Goal: Task Accomplishment & Management: Manage account settings

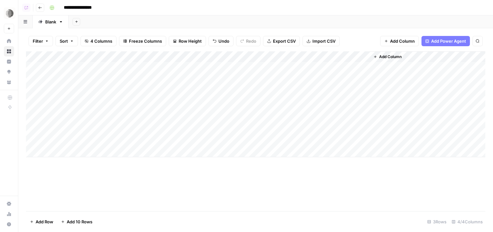
click at [40, 6] on icon "button" at bounding box center [40, 8] width 4 height 4
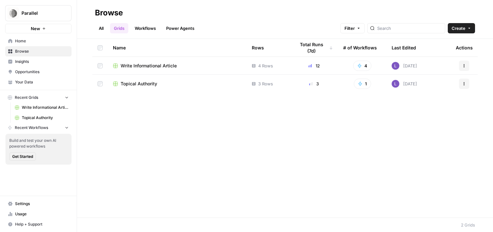
click at [25, 15] on span "Parallel" at bounding box center [40, 13] width 39 height 6
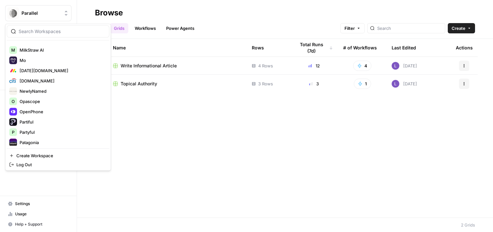
scroll to position [591, 0]
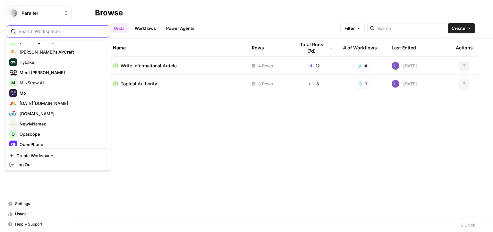
click at [55, 30] on input "search" at bounding box center [62, 31] width 87 height 6
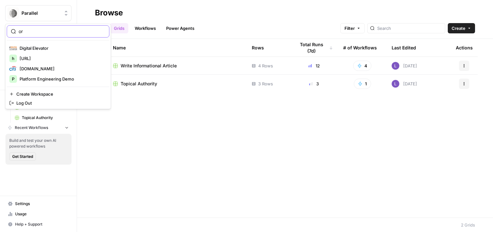
type input "o"
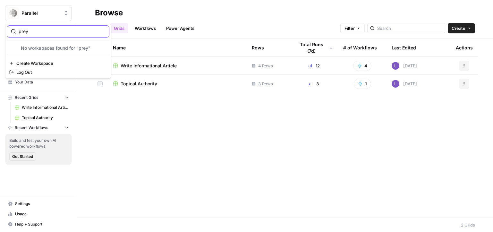
type input "prey"
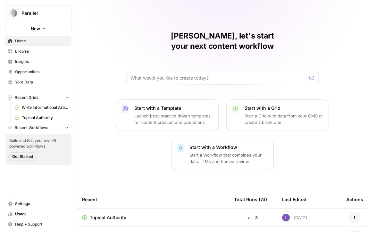
click at [54, 13] on span "Parallel" at bounding box center [40, 13] width 39 height 6
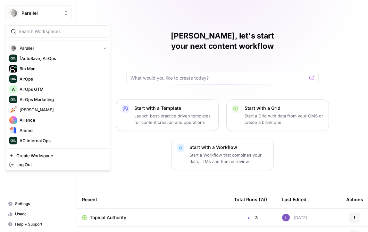
click at [54, 25] on div at bounding box center [58, 31] width 103 height 12
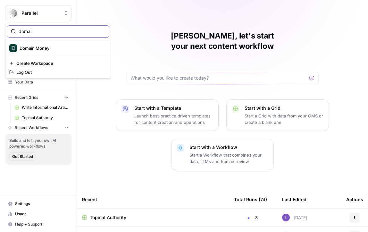
type input "domai"
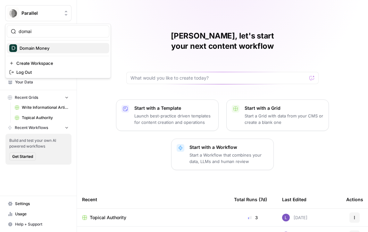
click at [40, 53] on button "Domain Money" at bounding box center [58, 48] width 103 height 10
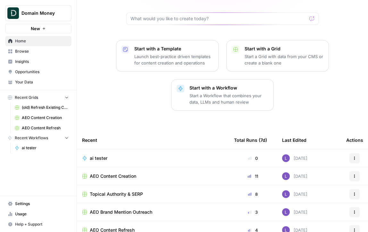
scroll to position [60, 0]
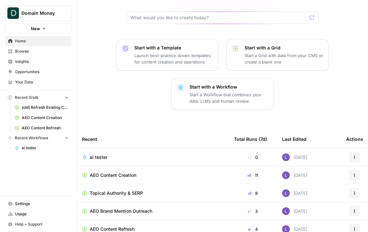
click at [29, 51] on span "Browse" at bounding box center [42, 51] width 54 height 6
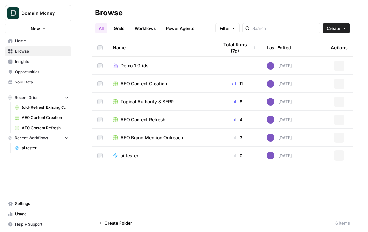
click at [149, 83] on span "AEO Content Creation" at bounding box center [144, 84] width 47 height 6
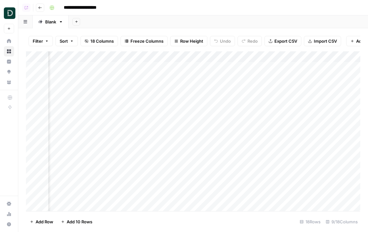
scroll to position [0, 417]
click at [195, 77] on div "Add Column" at bounding box center [193, 131] width 335 height 160
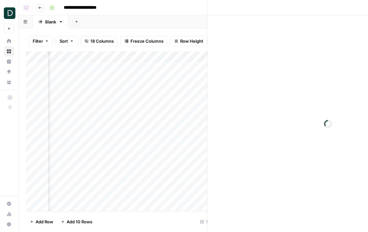
scroll to position [0, 414]
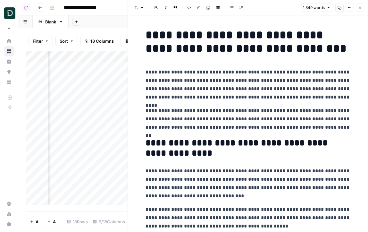
click at [359, 8] on icon "button" at bounding box center [360, 8] width 2 height 2
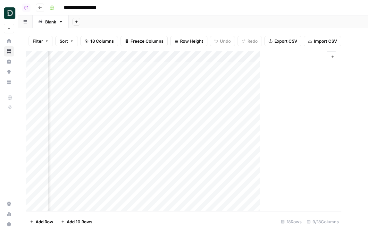
scroll to position [0, 409]
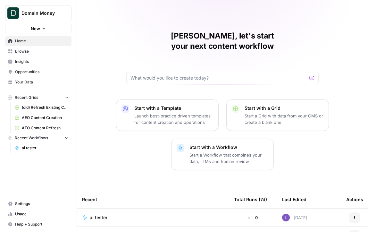
click at [55, 40] on span "Home" at bounding box center [42, 41] width 54 height 6
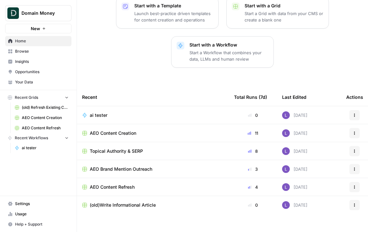
click at [39, 58] on link "Insights" at bounding box center [38, 61] width 66 height 10
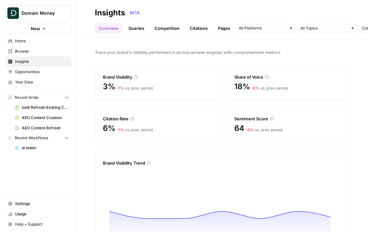
click at [136, 27] on link "Queries" at bounding box center [136, 28] width 23 height 10
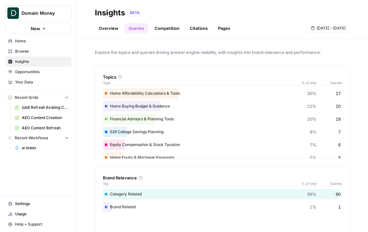
click at [178, 29] on link "Competition" at bounding box center [167, 28] width 33 height 10
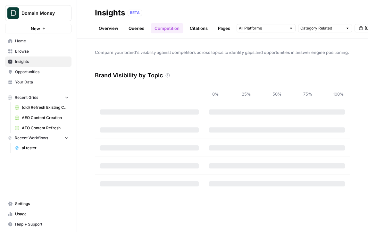
click at [192, 29] on link "Citations" at bounding box center [199, 28] width 26 height 10
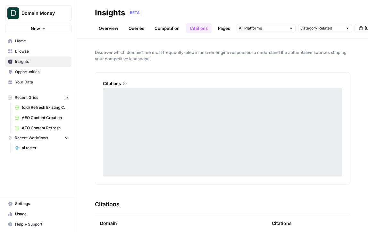
click at [217, 32] on link "Pages" at bounding box center [224, 28] width 20 height 10
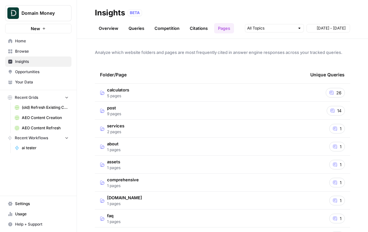
click at [62, 68] on link "Opportunities" at bounding box center [38, 72] width 66 height 10
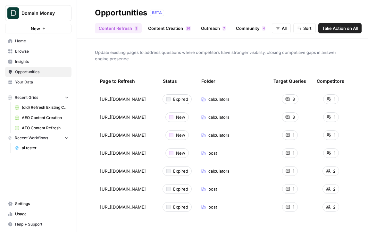
click at [46, 51] on span "Browse" at bounding box center [42, 51] width 54 height 6
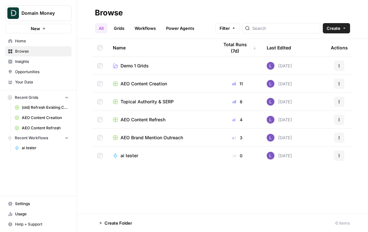
click at [127, 154] on span "ai tester" at bounding box center [130, 155] width 18 height 6
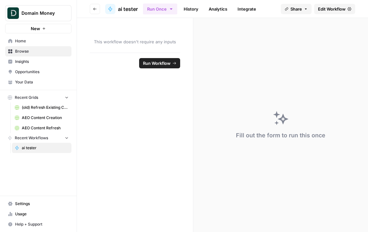
click at [330, 10] on span "Edit Workflow" at bounding box center [332, 9] width 28 height 6
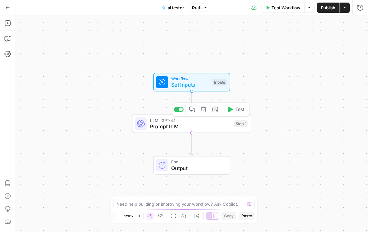
click at [166, 128] on span "Prompt LLM" at bounding box center [190, 127] width 81 height 8
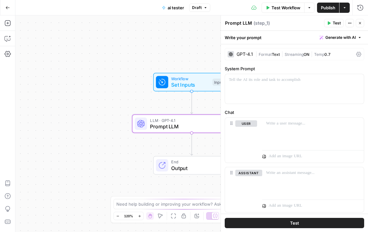
click at [10, 8] on button "Go Back" at bounding box center [8, 8] width 12 height 12
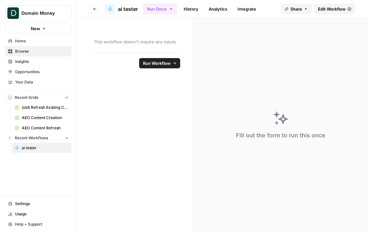
click at [91, 7] on button "Go back" at bounding box center [95, 9] width 10 height 10
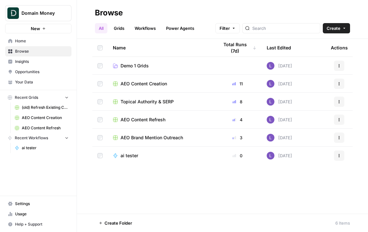
click at [152, 85] on span "AEO Content Creation" at bounding box center [144, 84] width 47 height 6
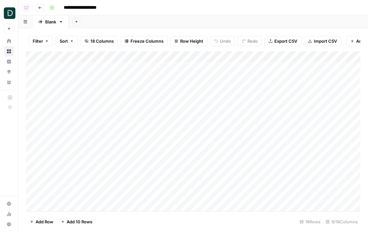
click at [40, 10] on button "Go back" at bounding box center [40, 8] width 8 height 8
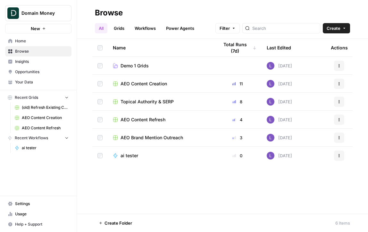
click at [156, 119] on span "AEO Content Refresh" at bounding box center [143, 119] width 45 height 6
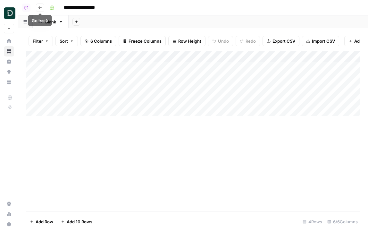
click at [43, 8] on button "Go back" at bounding box center [40, 8] width 8 height 8
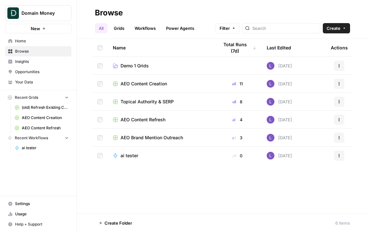
click at [150, 135] on span "AEO Brand Mention Outreach" at bounding box center [152, 137] width 63 height 6
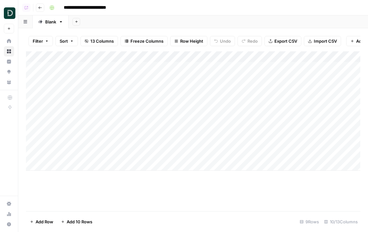
click at [36, 5] on button "Go back" at bounding box center [40, 8] width 8 height 8
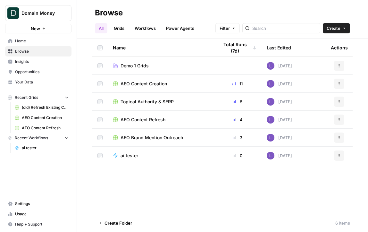
click at [137, 64] on span "Demo 1 Grids" at bounding box center [135, 66] width 28 height 6
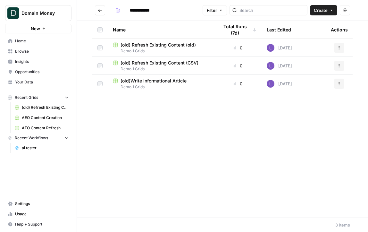
click at [96, 7] on button "Go back" at bounding box center [100, 10] width 10 height 10
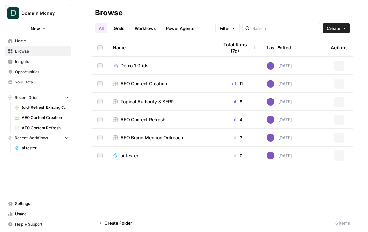
click at [143, 100] on span "Topical Authority & SERP" at bounding box center [147, 101] width 53 height 6
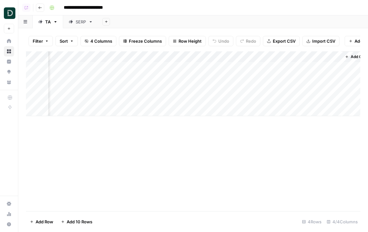
scroll to position [0, 58]
click at [318, 66] on div "Add Column" at bounding box center [193, 83] width 335 height 65
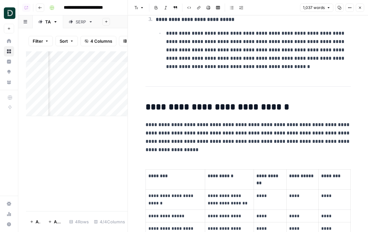
scroll to position [52, 0]
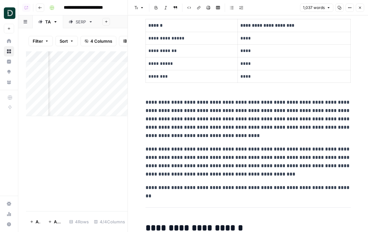
click at [362, 12] on button "Close" at bounding box center [360, 8] width 8 height 8
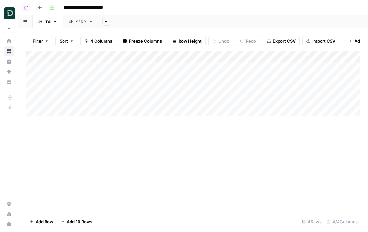
click at [73, 21] on icon at bounding box center [71, 22] width 4 height 4
click at [37, 7] on button "Go back" at bounding box center [40, 8] width 8 height 8
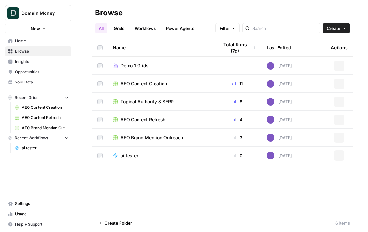
click at [147, 120] on span "AEO Content Refresh" at bounding box center [143, 119] width 45 height 6
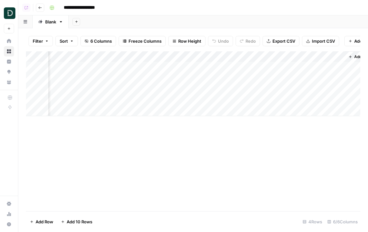
scroll to position [0, 59]
click at [253, 67] on div "Add Column" at bounding box center [193, 83] width 335 height 65
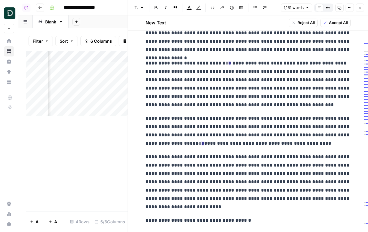
scroll to position [1430, 0]
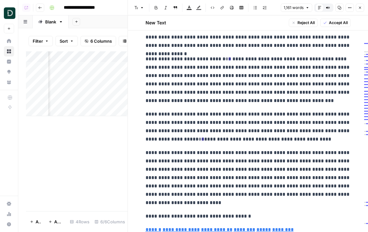
click at [359, 8] on icon "button" at bounding box center [360, 8] width 4 height 4
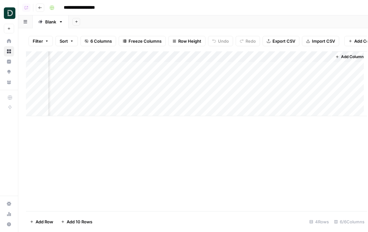
scroll to position [0, 51]
click at [325, 67] on div "Add Column" at bounding box center [193, 83] width 335 height 65
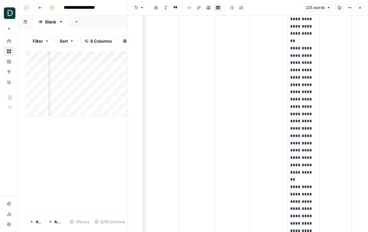
scroll to position [521, 0]
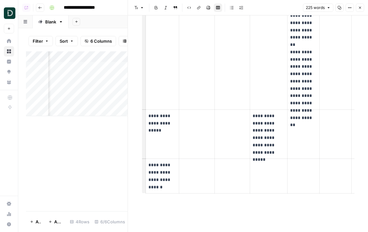
click at [358, 11] on button "Close" at bounding box center [360, 8] width 8 height 8
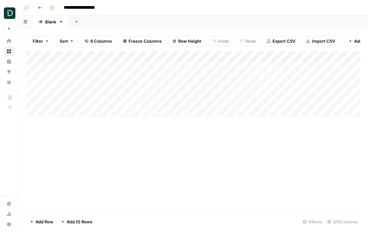
click at [40, 9] on icon "button" at bounding box center [40, 8] width 4 height 4
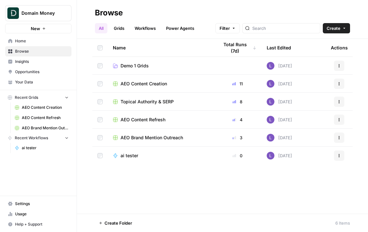
click at [149, 119] on span "AEO Content Refresh" at bounding box center [143, 119] width 45 height 6
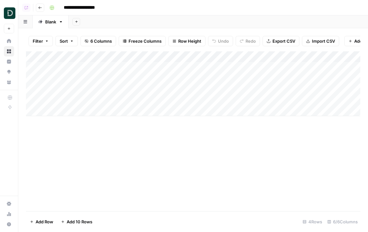
click at [50, 21] on div "Blank" at bounding box center [50, 22] width 11 height 6
type input "**********"
click at [100, 70] on div "Add Column" at bounding box center [193, 83] width 335 height 65
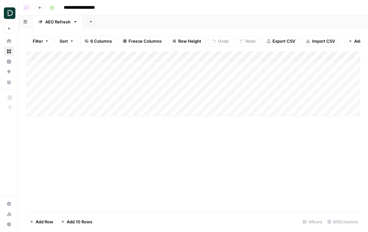
click at [100, 70] on body "**********" at bounding box center [184, 116] width 368 height 232
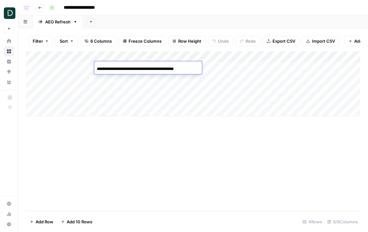
scroll to position [0, 3]
click at [105, 68] on input "**********" at bounding box center [148, 69] width 103 height 8
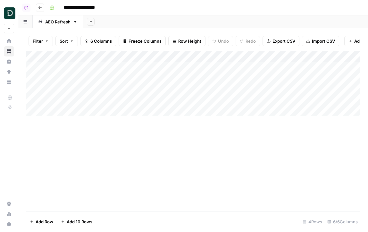
click at [91, 15] on div "Add Sheet" at bounding box center [225, 21] width 285 height 13
click at [92, 22] on icon "button" at bounding box center [91, 22] width 4 height 4
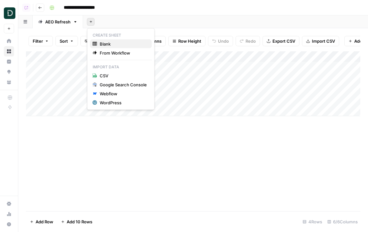
click at [132, 43] on span "Blank" at bounding box center [123, 44] width 47 height 6
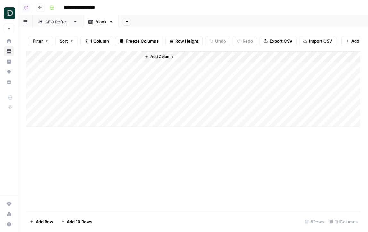
click at [157, 56] on span "Add Column" at bounding box center [161, 57] width 22 height 6
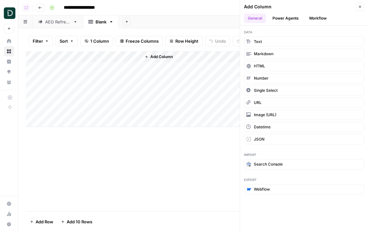
click at [295, 18] on button "Power Agents" at bounding box center [286, 18] width 34 height 10
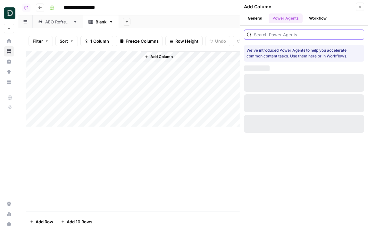
click at [289, 35] on input "search" at bounding box center [307, 34] width 107 height 6
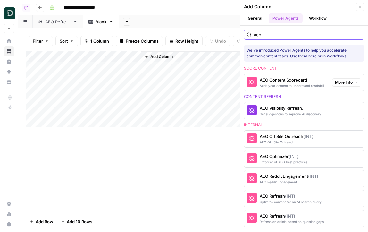
type input "aeo"
click at [273, 106] on div "AEO Visibility Refresh Suggestions" at bounding box center [293, 108] width 67 height 6
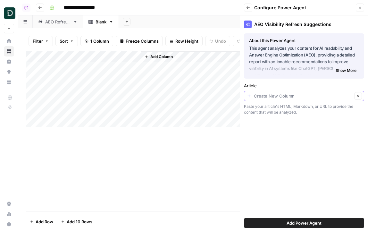
click at [298, 97] on input "Article" at bounding box center [303, 96] width 98 height 6
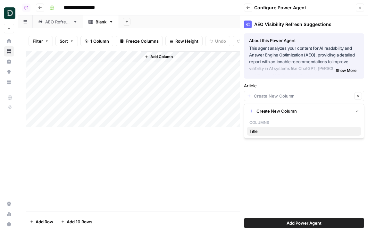
click at [285, 130] on span "Title" at bounding box center [303, 131] width 107 height 6
type input "Title"
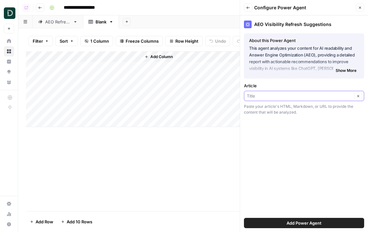
click at [285, 93] on input "Article" at bounding box center [300, 96] width 106 height 6
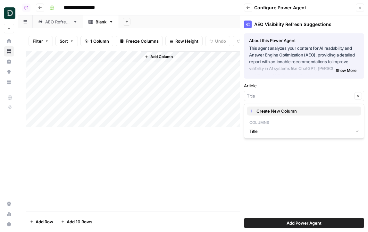
click at [281, 111] on span "Create New Column" at bounding box center [307, 111] width 100 height 6
type input "Create New Column"
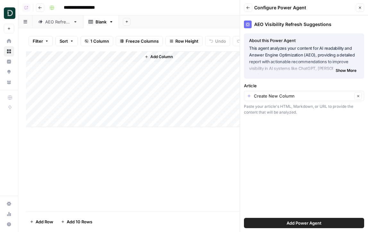
click at [294, 221] on span "Add Power Agent" at bounding box center [304, 223] width 35 height 6
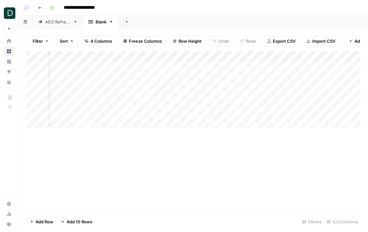
scroll to position [0, 20]
click at [117, 55] on div "Add Column" at bounding box center [193, 89] width 335 height 76
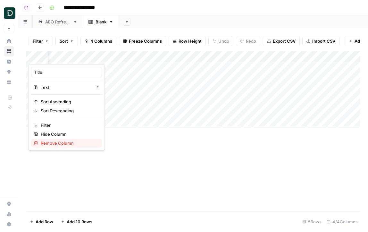
click at [61, 141] on span "Remove Column" at bounding box center [69, 143] width 56 height 6
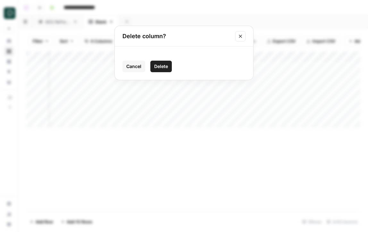
click at [161, 62] on button "Delete" at bounding box center [160, 67] width 21 height 12
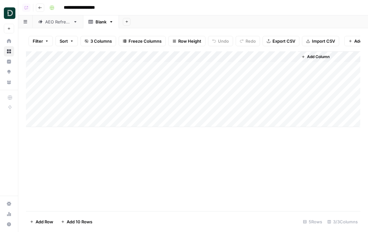
scroll to position [0, 0]
click at [104, 70] on div "Add Column" at bounding box center [193, 89] width 335 height 76
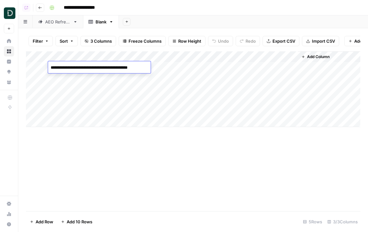
click at [59, 23] on div "AEO Refresh" at bounding box center [57, 22] width 25 height 6
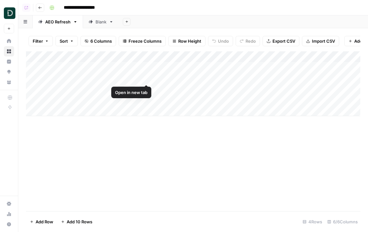
click at [123, 78] on div "Add Column" at bounding box center [193, 83] width 335 height 65
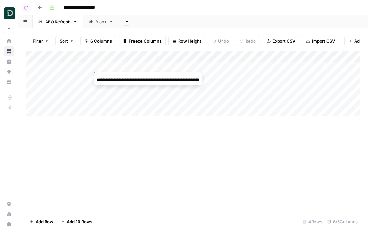
scroll to position [0, 54]
click at [123, 78] on input "**********" at bounding box center [148, 80] width 103 height 8
click at [102, 21] on div "Blank" at bounding box center [101, 22] width 11 height 6
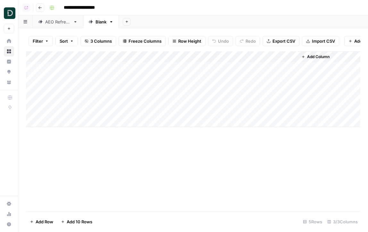
click at [80, 77] on div "Add Column" at bounding box center [193, 89] width 335 height 76
click at [57, 23] on div "AEO Refresh" at bounding box center [57, 22] width 25 height 6
click at [132, 88] on div "Add Column" at bounding box center [193, 83] width 335 height 65
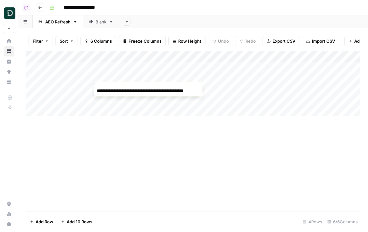
scroll to position [0, 14]
click at [132, 88] on input "**********" at bounding box center [148, 91] width 103 height 8
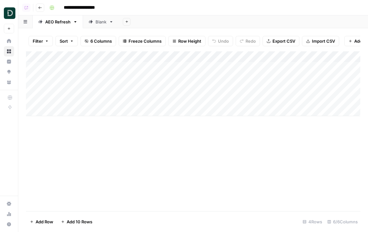
click at [100, 25] on link "Blank" at bounding box center [101, 21] width 36 height 13
click at [109, 90] on div "Add Column" at bounding box center [193, 89] width 335 height 76
type textarea "**********"
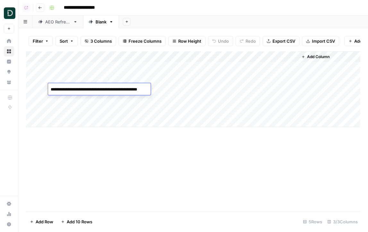
click at [59, 25] on link "AEO Refresh" at bounding box center [58, 21] width 50 height 13
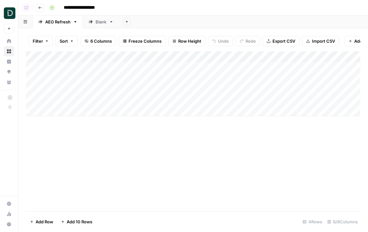
click at [113, 96] on div "Add Column" at bounding box center [193, 83] width 335 height 65
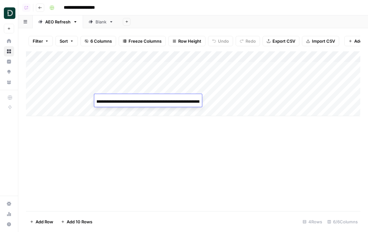
click at [113, 96] on div "**********" at bounding box center [148, 101] width 108 height 11
click at [102, 26] on link "Blank" at bounding box center [101, 21] width 36 height 13
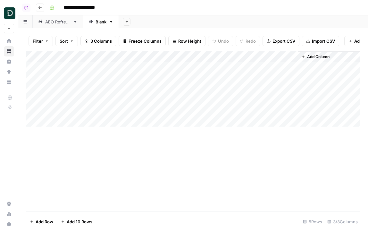
click at [102, 98] on div "Add Column" at bounding box center [193, 89] width 335 height 76
click at [179, 64] on div "Add Column" at bounding box center [193, 89] width 335 height 76
click at [183, 77] on div "Add Column" at bounding box center [193, 89] width 335 height 76
click at [186, 86] on div "Add Column" at bounding box center [193, 89] width 335 height 76
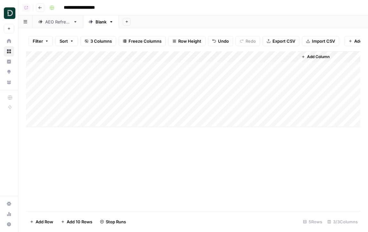
click at [189, 99] on div "Add Column" at bounding box center [193, 89] width 335 height 76
click at [330, 56] on button "Add Column" at bounding box center [315, 57] width 33 height 8
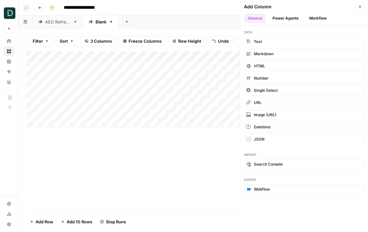
drag, startPoint x: 291, startPoint y: 22, endPoint x: 294, endPoint y: 25, distance: 4.8
click at [291, 22] on button "Power Agents" at bounding box center [286, 18] width 34 height 10
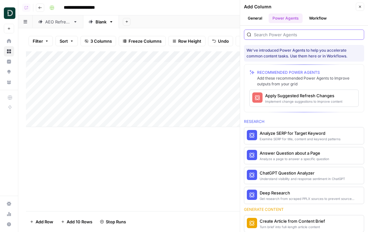
click at [300, 35] on input "search" at bounding box center [307, 34] width 107 height 6
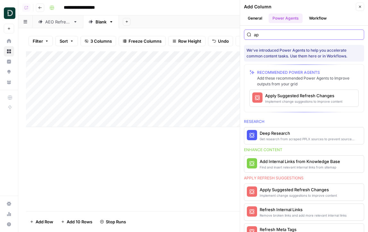
type input "ap"
click at [273, 96] on div "Apply Suggested Refresh Changes" at bounding box center [293, 95] width 56 height 6
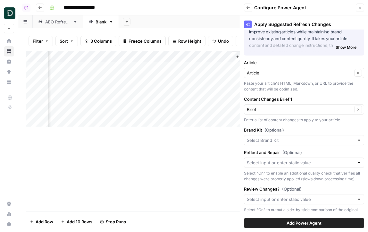
scroll to position [23, 0]
click at [304, 141] on input "Brand Kit (Optional)" at bounding box center [300, 140] width 107 height 6
click at [304, 153] on span "Domain Money" at bounding box center [303, 155] width 107 height 6
type input "Domain Money"
click at [304, 160] on input "Reflect and Repair (Optional)" at bounding box center [300, 162] width 107 height 6
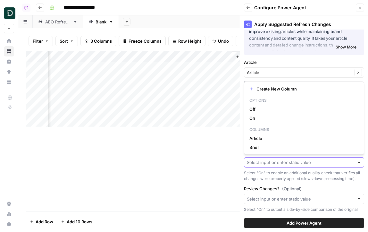
click at [304, 165] on input "Reflect and Repair (Optional)" at bounding box center [300, 162] width 107 height 6
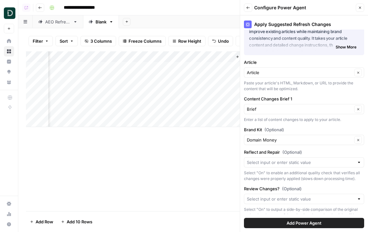
click at [315, 174] on div "Select "On" to enable an additional quality check that verifies all changes wer…" at bounding box center [304, 176] width 120 height 12
click at [318, 161] on input "Reflect and Repair (Optional)" at bounding box center [300, 162] width 107 height 6
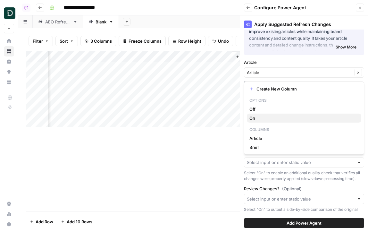
click at [280, 119] on span "On" at bounding box center [303, 118] width 107 height 6
type input "On"
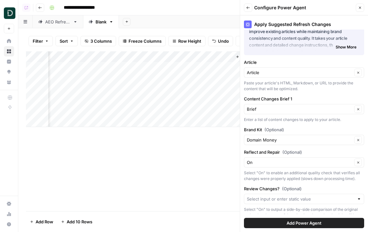
click at [308, 220] on span "Add Power Agent" at bounding box center [304, 223] width 35 height 6
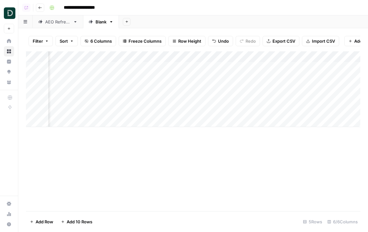
scroll to position [0, 0]
click at [40, 7] on icon "button" at bounding box center [40, 8] width 4 height 4
click at [94, 18] on link "Blank" at bounding box center [101, 21] width 36 height 13
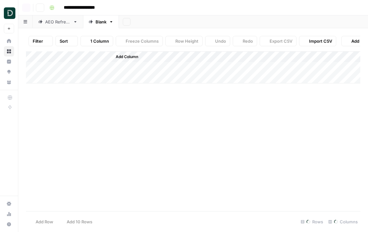
click at [94, 22] on div "Blank" at bounding box center [98, 22] width 18 height 6
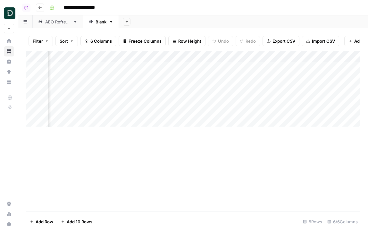
scroll to position [0, 34]
click at [100, 21] on div "Blank" at bounding box center [101, 22] width 11 height 6
type input "*"
click at [96, 24] on input "text" at bounding box center [96, 22] width 1 height 8
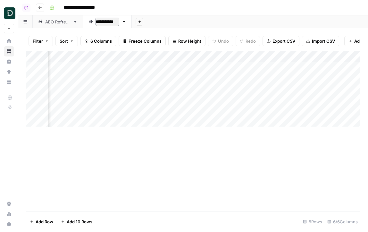
type input "**********"
click at [60, 22] on div "AEO Refresh" at bounding box center [57, 22] width 25 height 6
click at [103, 18] on link "AEO Refresh" at bounding box center [108, 21] width 50 height 13
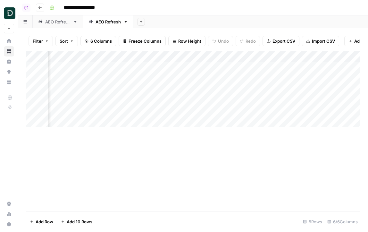
click at [299, 76] on div "Add Column" at bounding box center [193, 89] width 335 height 76
click at [294, 100] on div "Add Column" at bounding box center [193, 89] width 335 height 76
click at [252, 79] on div "Add Column" at bounding box center [193, 89] width 335 height 76
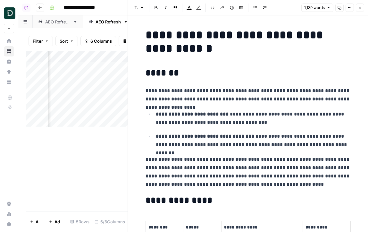
click at [360, 11] on button "Close" at bounding box center [360, 8] width 8 height 8
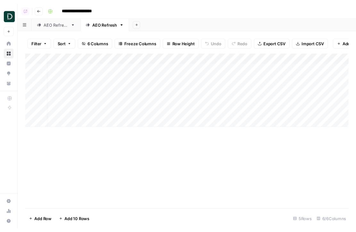
scroll to position [0, 63]
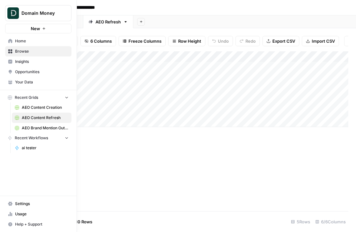
click at [38, 73] on span "Opportunities" at bounding box center [42, 72] width 54 height 6
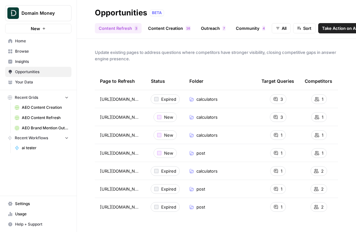
click at [46, 108] on span "AEO Content Creation" at bounding box center [45, 108] width 47 height 6
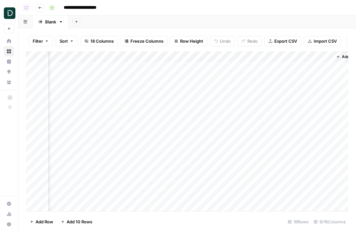
scroll to position [0, 429]
click at [327, 57] on span "Add Column" at bounding box center [334, 57] width 22 height 6
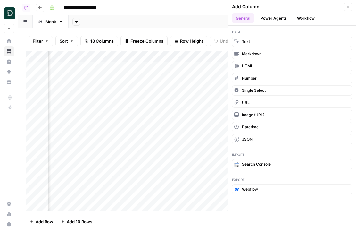
click at [304, 18] on button "Workflow" at bounding box center [305, 18] width 25 height 10
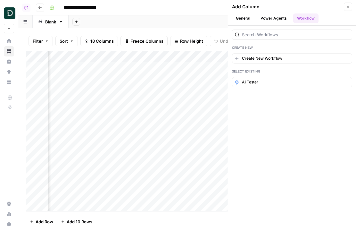
click at [278, 18] on button "Power Agents" at bounding box center [274, 18] width 34 height 10
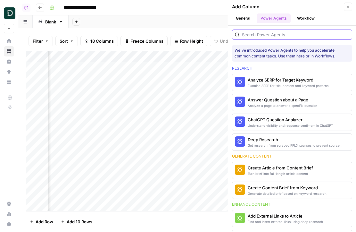
click at [282, 34] on input "search" at bounding box center [295, 34] width 107 height 6
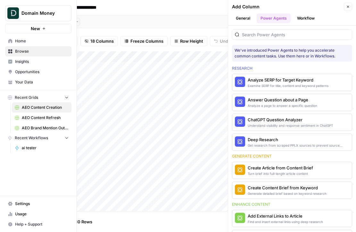
click at [35, 82] on span "Your Data" at bounding box center [42, 82] width 54 height 6
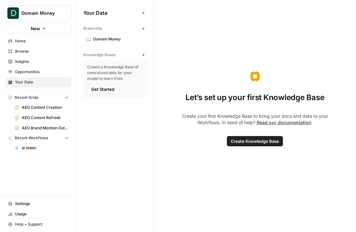
click at [147, 52] on button "New" at bounding box center [144, 55] width 8 height 8
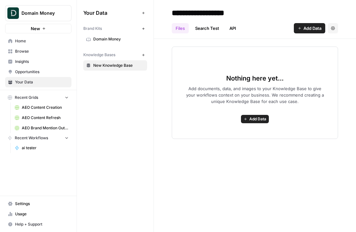
click at [308, 27] on span "Add Data" at bounding box center [313, 28] width 18 height 6
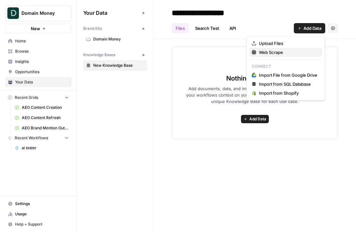
click at [265, 52] on span "Web Scrape" at bounding box center [288, 52] width 58 height 6
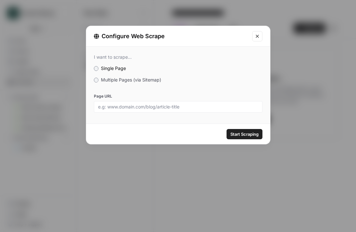
click at [128, 82] on label "Multiple Pages (via Sitemap)" at bounding box center [178, 80] width 169 height 6
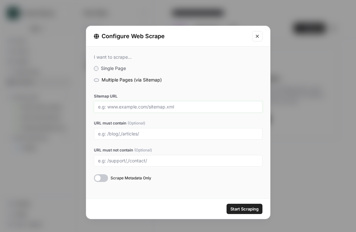
click at [155, 106] on input "Sitemap URL" at bounding box center [178, 107] width 160 height 6
paste input "[URL][DOMAIN_NAME]"
type input "[URL][DOMAIN_NAME]"
click at [125, 132] on input "URL must contain (Optional)" at bounding box center [178, 134] width 160 height 6
type input "blog"
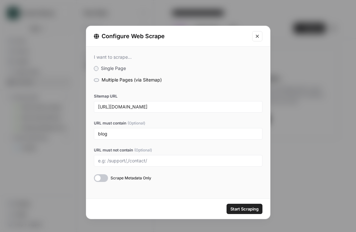
click at [244, 208] on span "Start Scraping" at bounding box center [245, 209] width 28 height 6
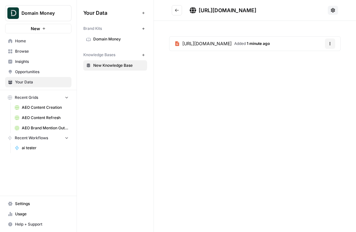
click at [179, 13] on button "Go back" at bounding box center [177, 10] width 10 height 10
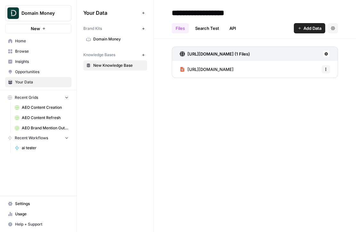
click at [31, 78] on link "Your Data" at bounding box center [38, 82] width 66 height 10
click at [33, 72] on span "Opportunities" at bounding box center [42, 72] width 54 height 6
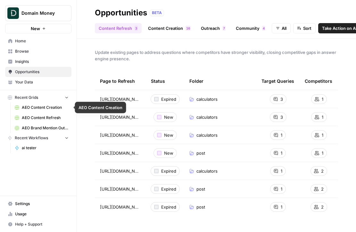
click at [44, 116] on span "AEO Content Refresh" at bounding box center [45, 118] width 47 height 6
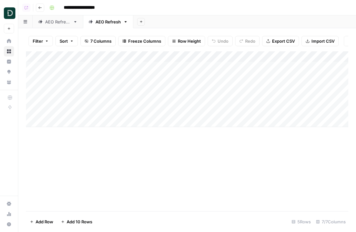
scroll to position [0, 10]
click at [60, 27] on link "AEO Refresh" at bounding box center [58, 21] width 50 height 13
click at [312, 78] on div "Add Column" at bounding box center [187, 83] width 323 height 65
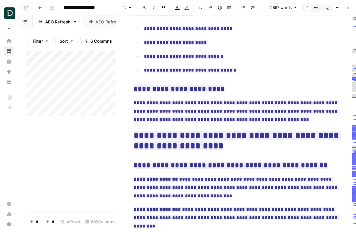
scroll to position [3112, 0]
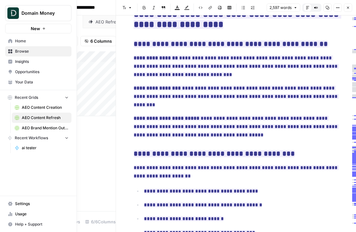
click at [33, 203] on span "Settings" at bounding box center [42, 204] width 54 height 6
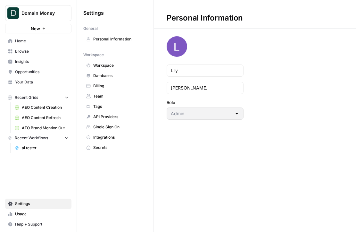
click at [113, 96] on span "Team" at bounding box center [118, 96] width 51 height 6
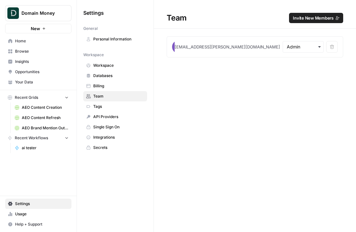
click at [330, 11] on h1 "Team Invite New Members" at bounding box center [255, 14] width 202 height 29
click at [324, 22] on button "Invite New Members" at bounding box center [316, 18] width 54 height 10
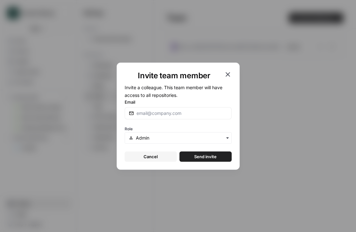
click at [173, 117] on div at bounding box center [178, 113] width 107 height 12
type input "[PERSON_NAME][EMAIL_ADDRESS][DOMAIN_NAME]"
click at [206, 155] on span "Send invite" at bounding box center [205, 156] width 22 height 6
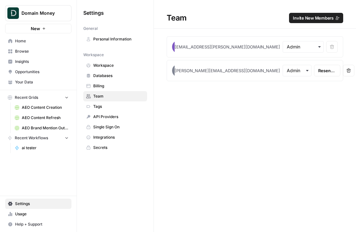
click at [35, 62] on span "Insights" at bounding box center [42, 62] width 54 height 6
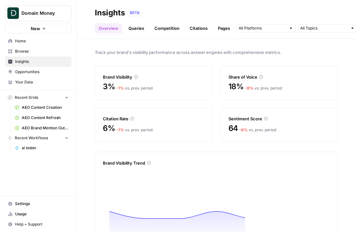
click at [38, 71] on span "Opportunities" at bounding box center [42, 72] width 54 height 6
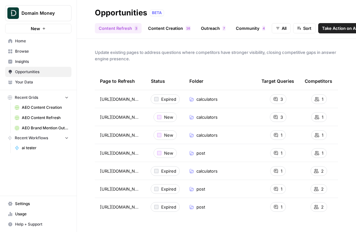
click at [32, 62] on span "Insights" at bounding box center [42, 62] width 54 height 6
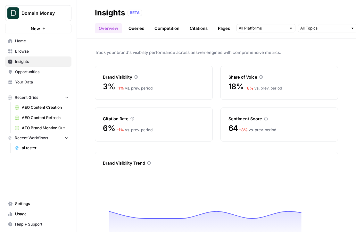
click at [145, 30] on link "Queries" at bounding box center [136, 28] width 23 height 10
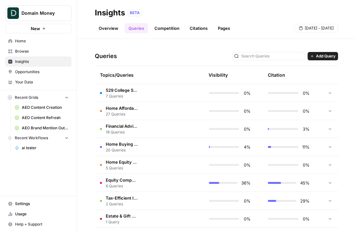
scroll to position [249, 0]
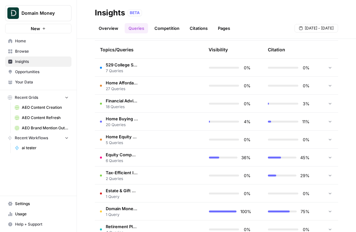
click at [106, 30] on link "Overview" at bounding box center [108, 28] width 27 height 10
